Goal: Task Accomplishment & Management: Complete application form

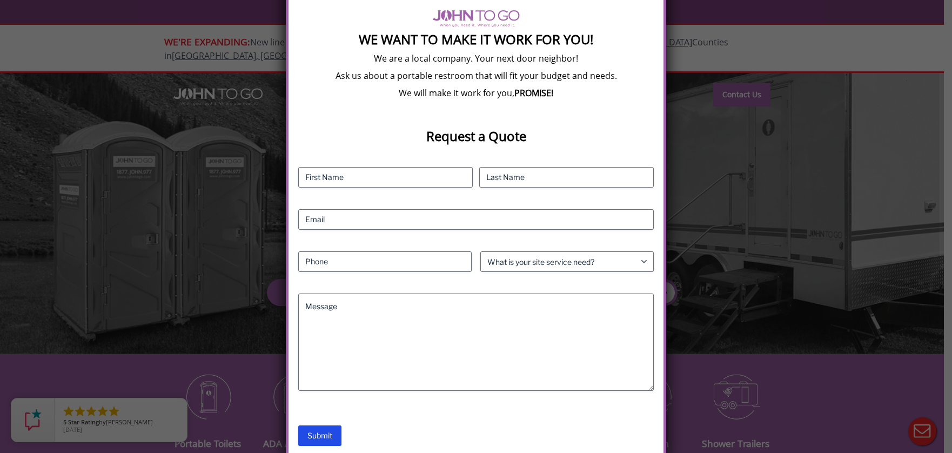
scroll to position [144, 0]
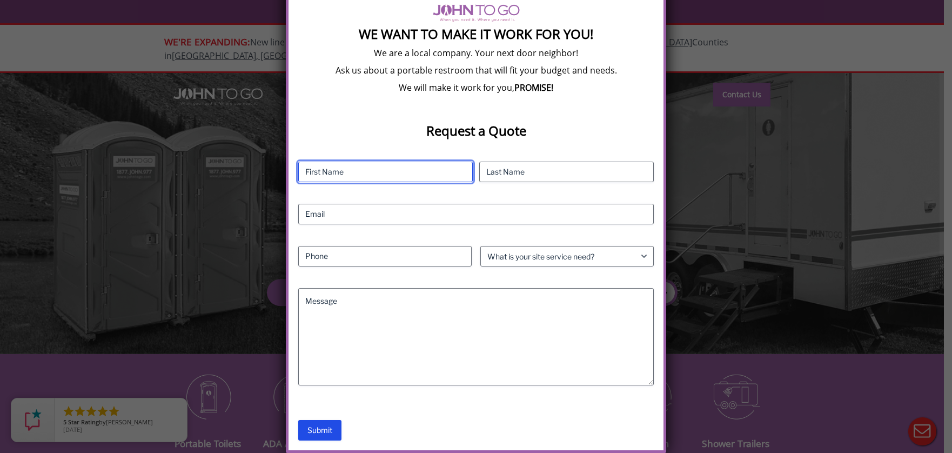
click at [404, 172] on input "First" at bounding box center [385, 171] width 174 height 21
type input "Alex"
type input "Klafehn"
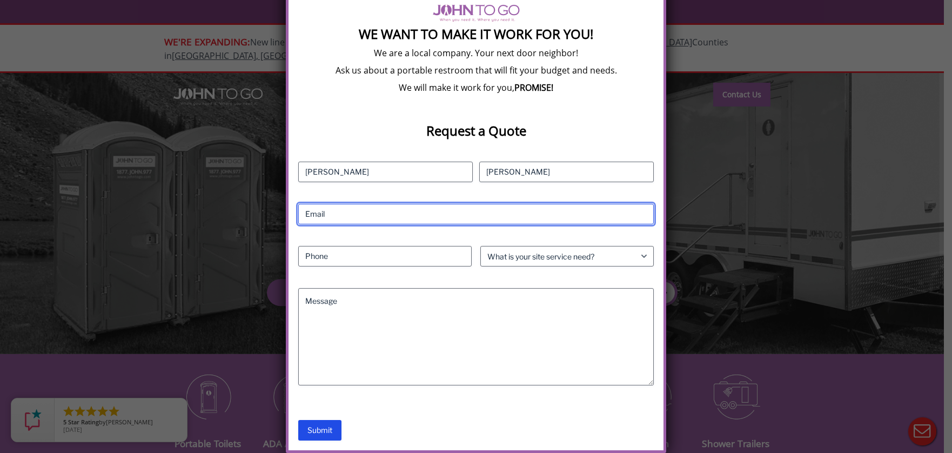
type input "alexklafehn@gmail.com"
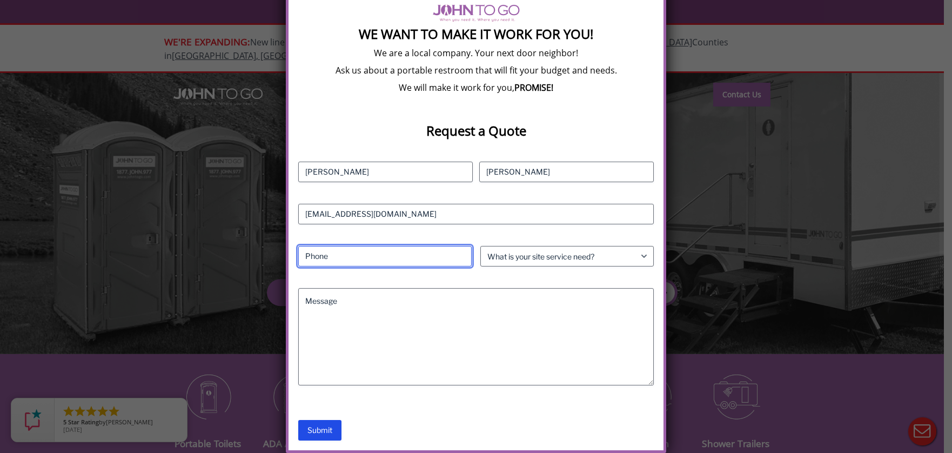
type input "5857609224"
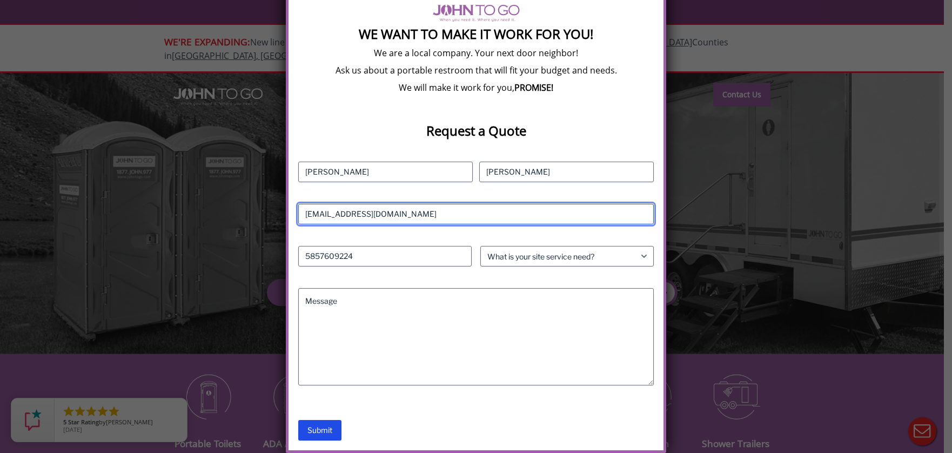
click at [407, 214] on input "alexklafehn@gmail.com" at bounding box center [476, 214] width 356 height 21
type input "aklafehn@nycruns.com"
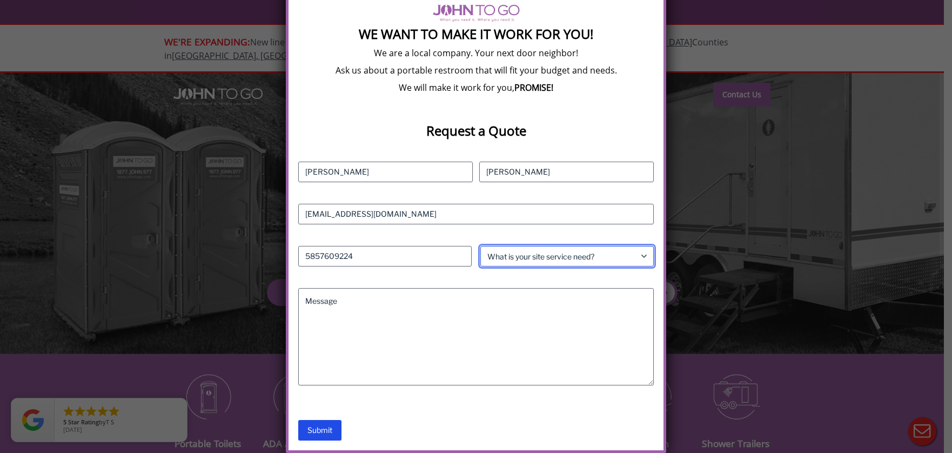
click at [514, 254] on select "What is your site service need? Consumer Construction - Commercial Construction…" at bounding box center [566, 256] width 173 height 21
select select "Event"
click at [480, 246] on select "What is your site service need? Consumer Construction - Commercial Construction…" at bounding box center [566, 256] width 173 height 21
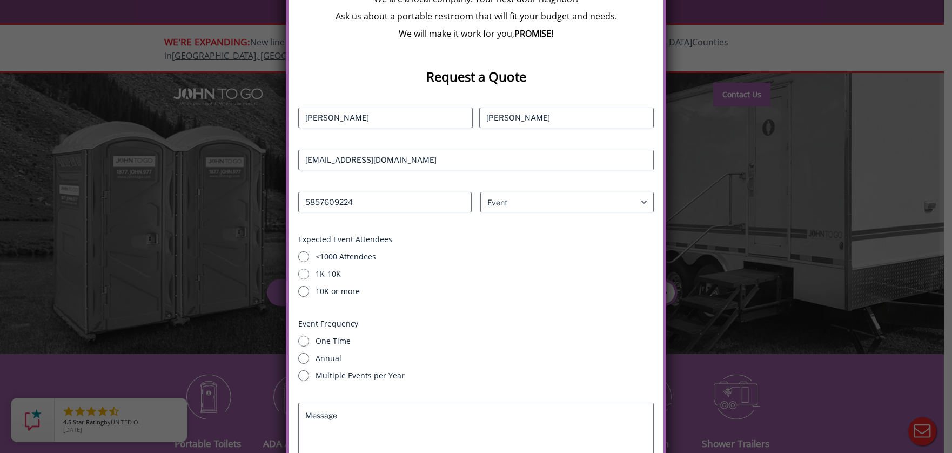
click at [336, 291] on label "10K or more" at bounding box center [484, 291] width 339 height 11
click at [309, 291] on input "10K or more" at bounding box center [303, 291] width 11 height 11
radio input "true"
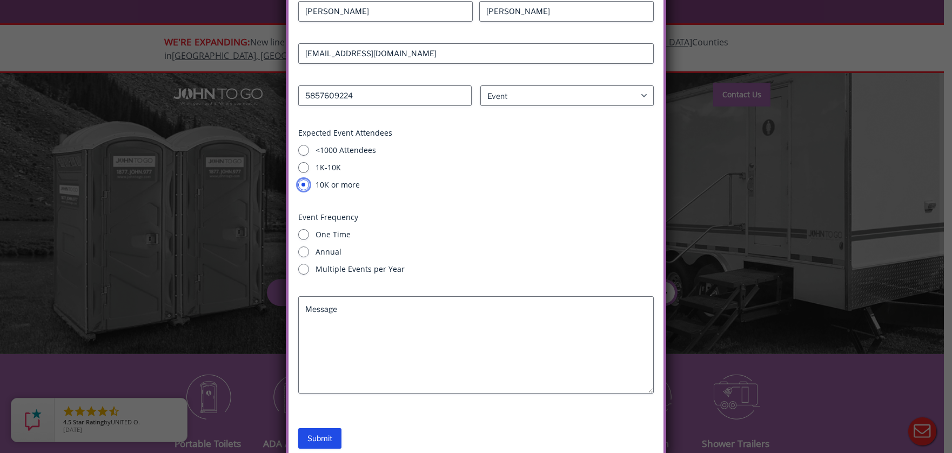
scroll to position [313, 0]
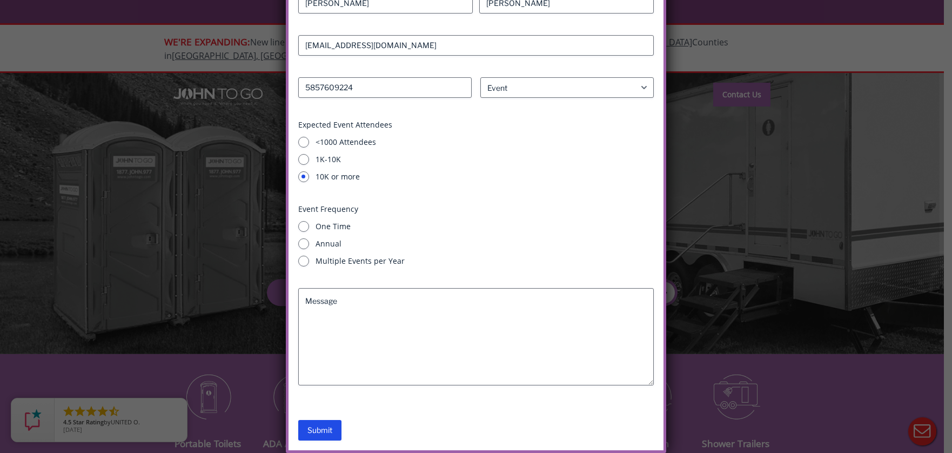
click at [335, 228] on label "One Time" at bounding box center [484, 226] width 339 height 11
click at [309, 228] on input "One Time" at bounding box center [303, 226] width 11 height 11
radio input "true"
click at [340, 241] on label "Annual" at bounding box center [484, 243] width 339 height 11
click at [309, 241] on input "Annual" at bounding box center [303, 243] width 11 height 11
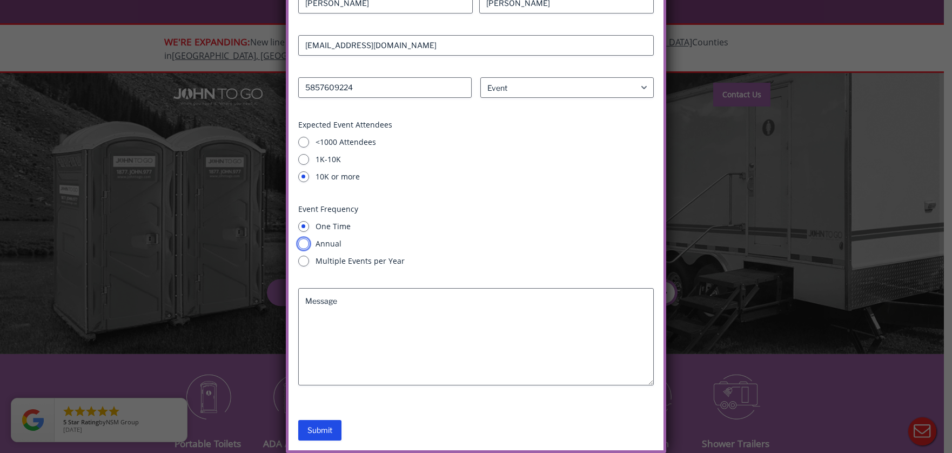
radio input "true"
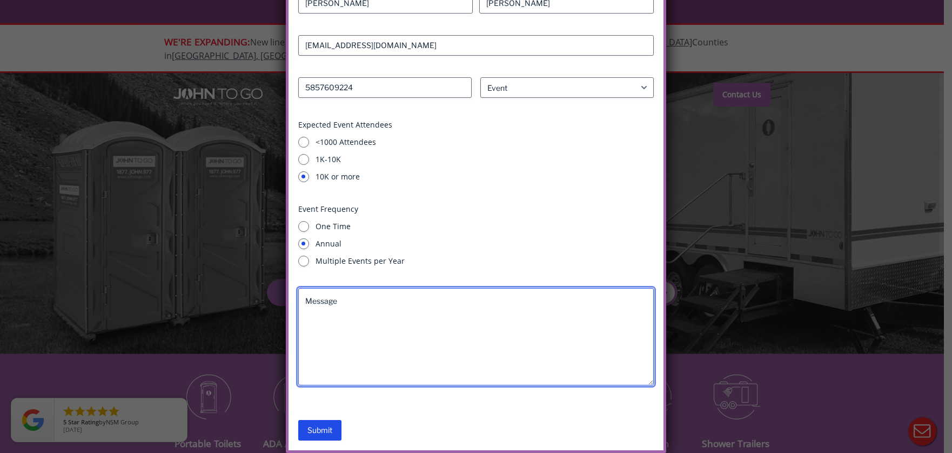
click at [386, 335] on textarea "Message" at bounding box center [476, 336] width 356 height 97
type textarea "H"
paste textarea "Hi Kelly — Hope all is well and you folks are recovered from your busy season! …"
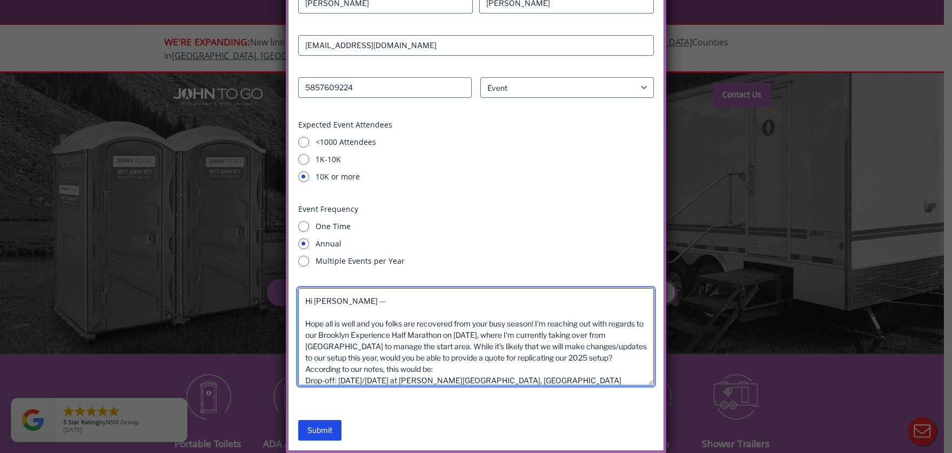
scroll to position [91, 0]
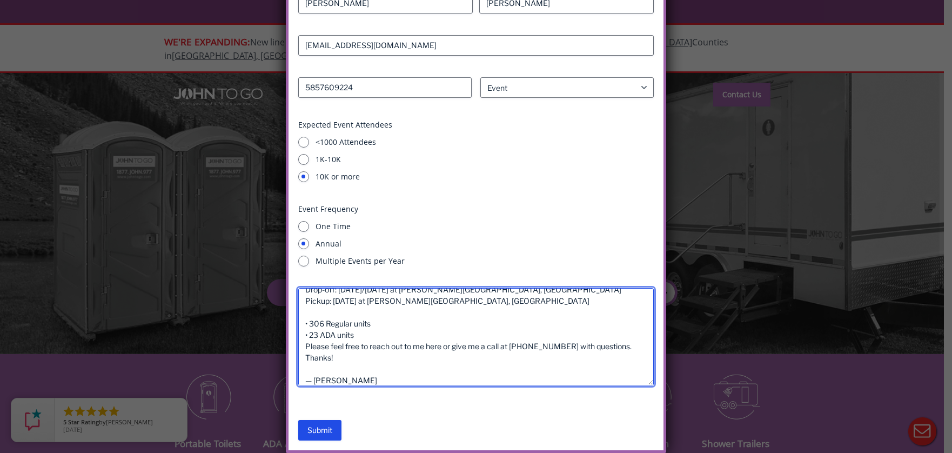
click at [419, 305] on textarea "Hi Kelly — Hope all is well and you folks are recovered from your busy season! …" at bounding box center [476, 336] width 356 height 97
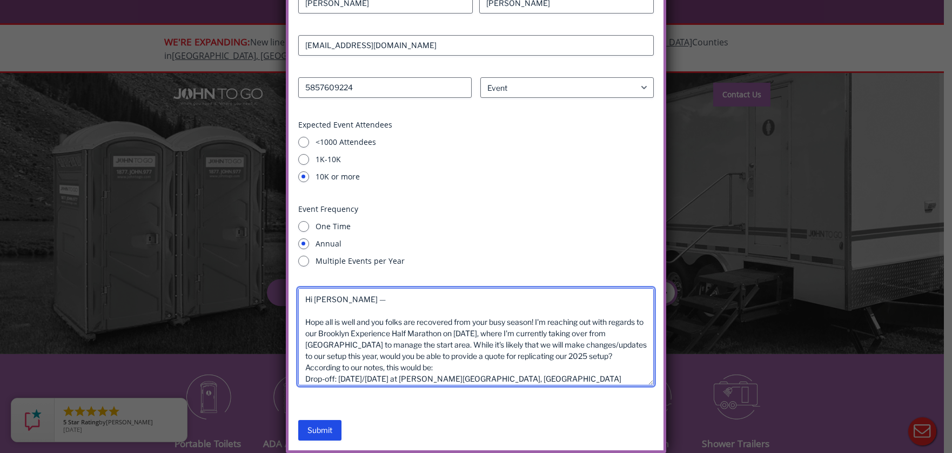
scroll to position [0, 0]
drag, startPoint x: 373, startPoint y: 306, endPoint x: 293, endPoint y: 287, distance: 82.8
click at [293, 287] on div "We Want To Make It Work For You! We are a local company. Your next door neighbo…" at bounding box center [476, 129] width 381 height 645
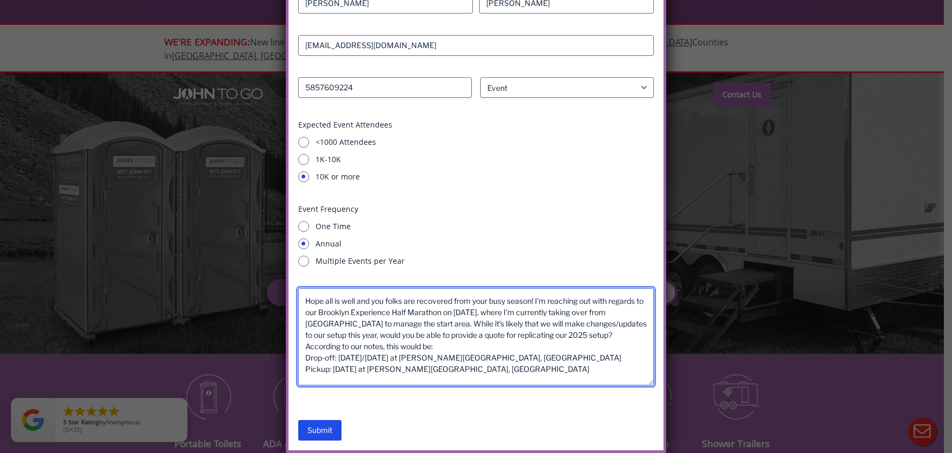
click at [539, 298] on textarea "Hope all is well and you folks are recovered from your busy season! I'm reachin…" at bounding box center [476, 336] width 356 height 97
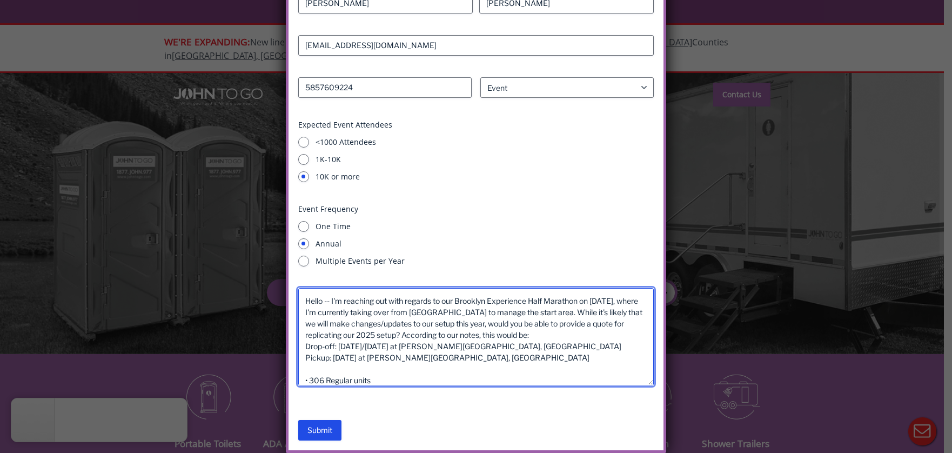
drag, startPoint x: 329, startPoint y: 312, endPoint x: 564, endPoint y: 311, distance: 234.4
click at [564, 311] on textarea "Hello -- I'm reaching out with regards to our Brooklyn Experience Half Marathon…" at bounding box center [476, 336] width 356 height 97
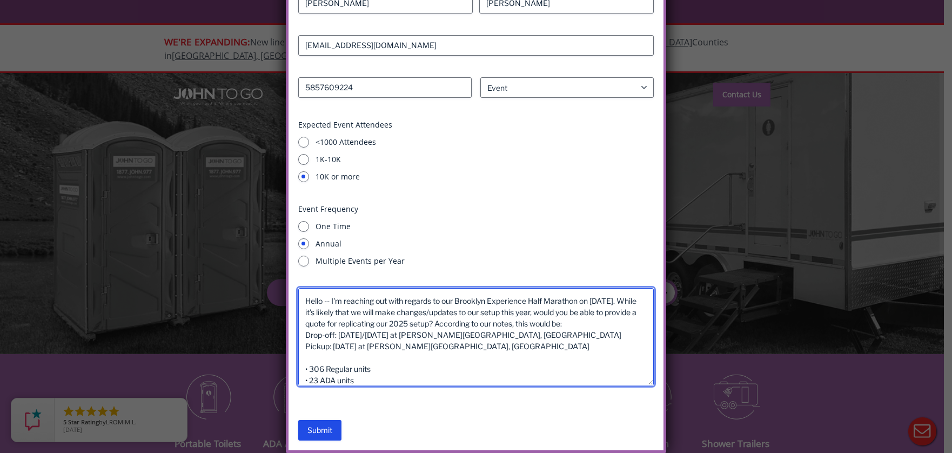
click at [445, 338] on textarea "Hello -- I'm reaching out with regards to our Brooklyn Experience Half Marathon…" at bounding box center [476, 336] width 356 height 97
drag, startPoint x: 329, startPoint y: 309, endPoint x: 633, endPoint y: 320, distance: 303.7
click at [633, 320] on textarea "Hello -- I'm reaching out with regards to our Brooklyn Experience Half Marathon…" at bounding box center [476, 336] width 356 height 97
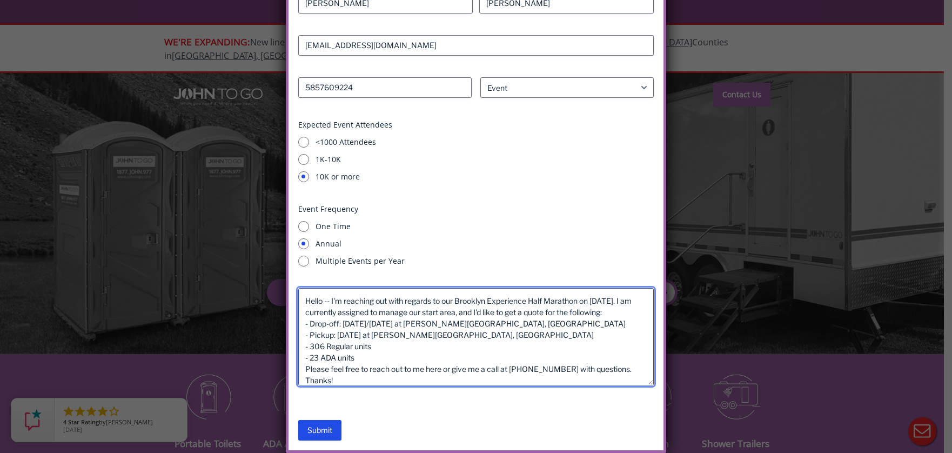
scroll to position [42, 0]
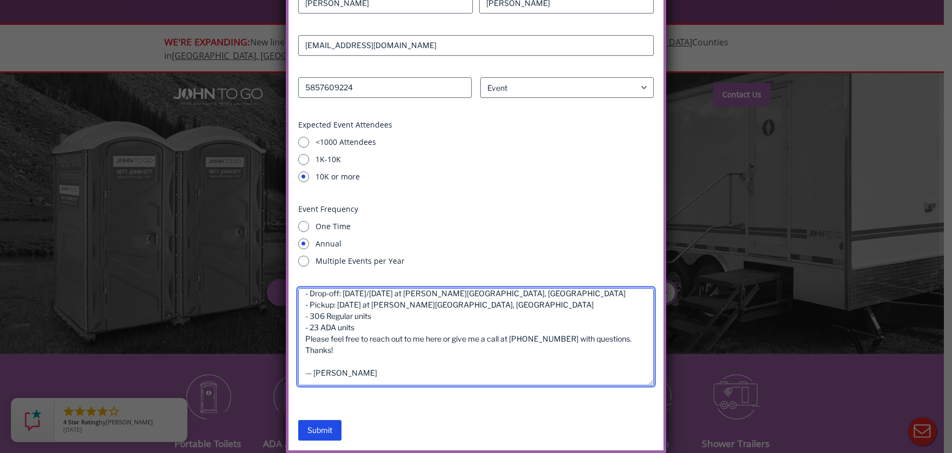
drag, startPoint x: 386, startPoint y: 329, endPoint x: 443, endPoint y: 399, distance: 90.6
click at [443, 399] on div "Contact Name (Required) Alex First Klafehn Last Email (Required) aklafehn@nycru…" at bounding box center [476, 200] width 356 height 414
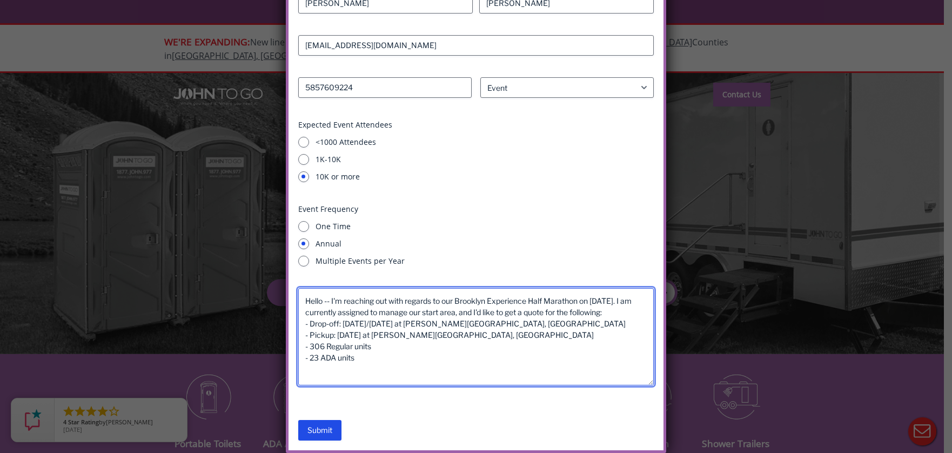
scroll to position [0, 0]
click at [344, 322] on textarea "Hello -- I'm reaching out with regards to our Brooklyn Experience Half Marathon…" at bounding box center [476, 336] width 356 height 97
type textarea "Hello -- I'm reaching out with regards to our Brooklyn Experience Half Marathon…"
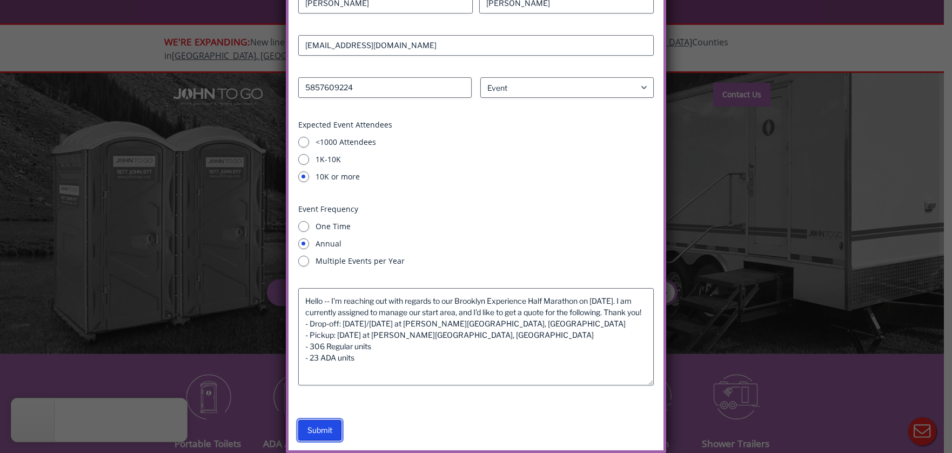
click at [322, 430] on input "Submit" at bounding box center [319, 430] width 43 height 21
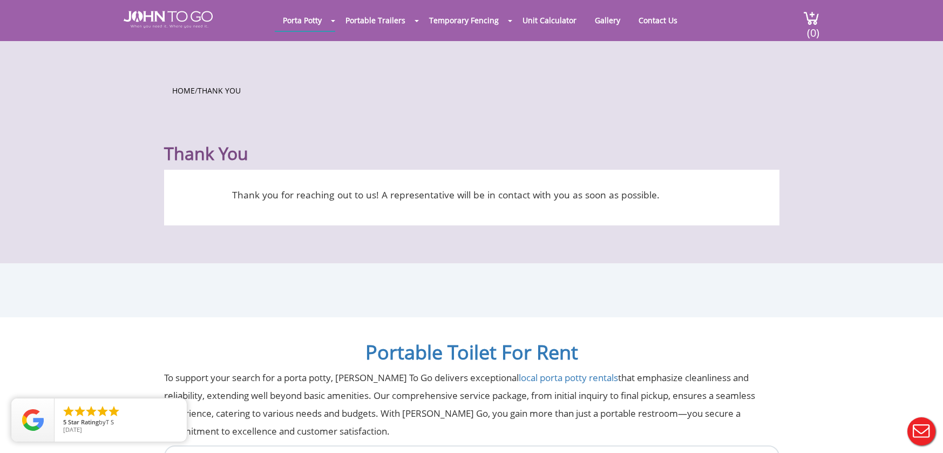
drag, startPoint x: 495, startPoint y: 306, endPoint x: 501, endPoint y: 303, distance: 6.5
